Goal: Task Accomplishment & Management: Manage account settings

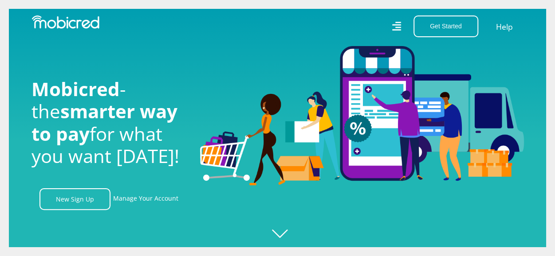
scroll to position [0, 632]
click at [401, 23] on icon at bounding box center [396, 26] width 9 height 12
click at [153, 198] on link "Manage Your Account" at bounding box center [145, 199] width 65 height 22
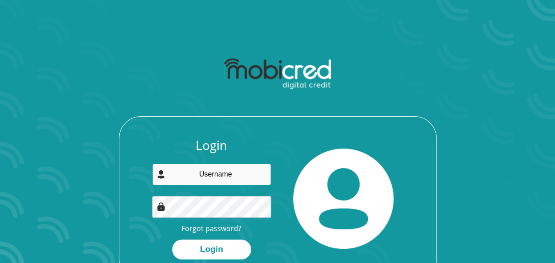
click at [201, 173] on input "email" at bounding box center [211, 175] width 119 height 22
type input "u15278052@tuks.co.za"
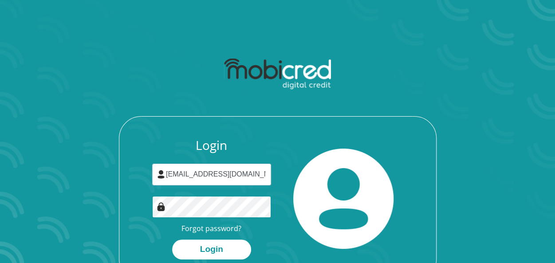
click at [172, 239] on button "Login" at bounding box center [211, 249] width 79 height 20
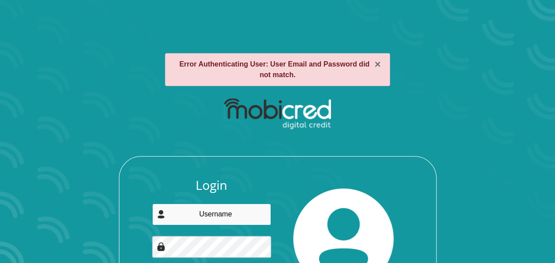
drag, startPoint x: 0, startPoint y: 0, endPoint x: 190, endPoint y: 213, distance: 285.1
click at [190, 213] on input "email" at bounding box center [211, 215] width 119 height 22
type input "[EMAIL_ADDRESS][DOMAIN_NAME]"
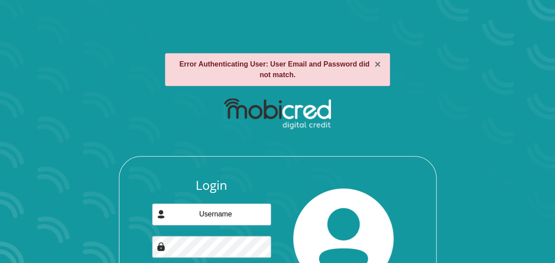
click at [461, 159] on div "Login Forgot password? Login" at bounding box center [277, 207] width 476 height 228
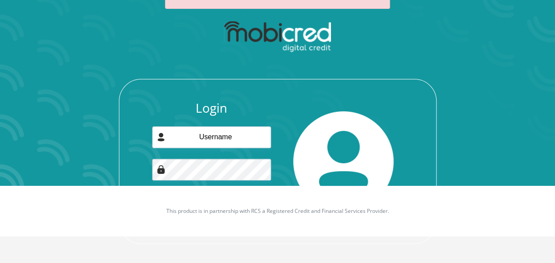
scroll to position [78, 0]
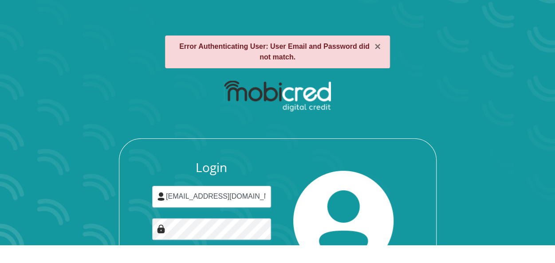
scroll to position [71, 0]
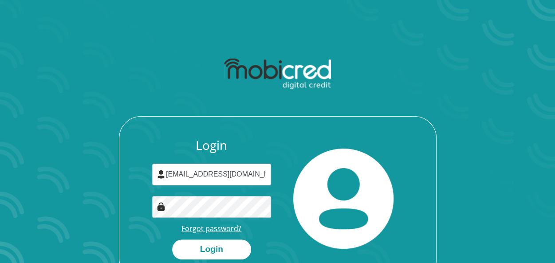
click at [198, 225] on link "Forgot password?" at bounding box center [211, 228] width 60 height 10
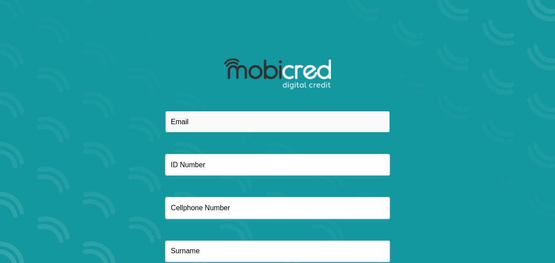
click at [217, 120] on input "email" at bounding box center [277, 122] width 225 height 22
type input "u15278052@tuks.co.za"
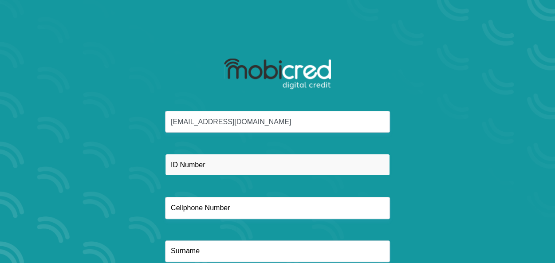
click at [221, 157] on input "text" at bounding box center [277, 165] width 225 height 22
type input "9606160523085"
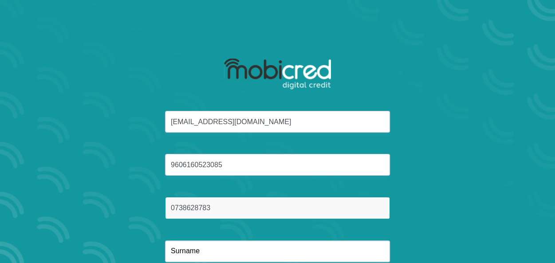
type input "0738628783"
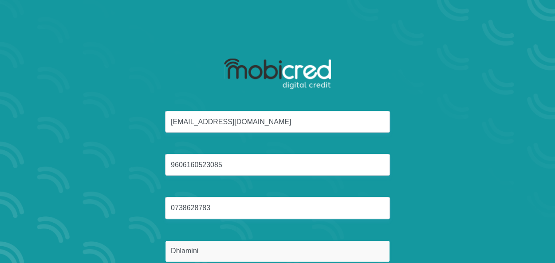
type input "Dhlamini"
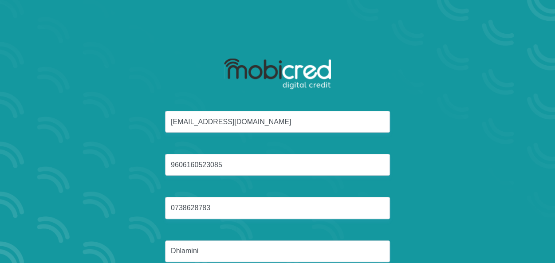
scroll to position [61, 0]
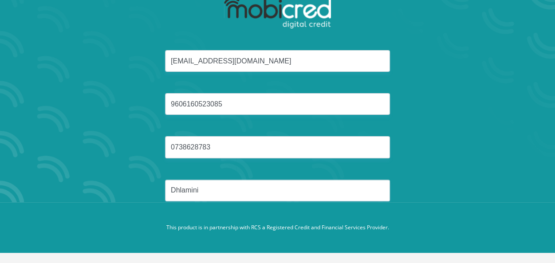
click at [199, 223] on button "Reset Password" at bounding box center [277, 233] width 157 height 20
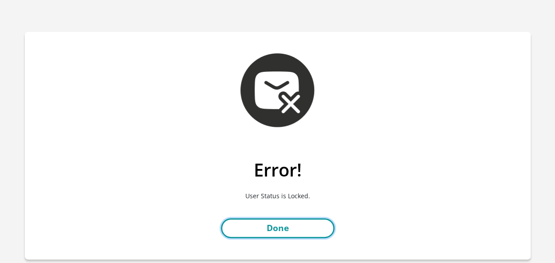
click at [264, 226] on link "Done" at bounding box center [278, 228] width 114 height 20
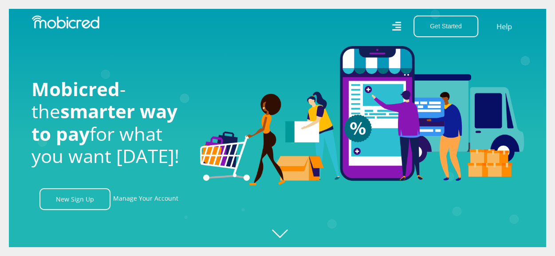
scroll to position [0, 1643]
